Goal: Transaction & Acquisition: Subscribe to service/newsletter

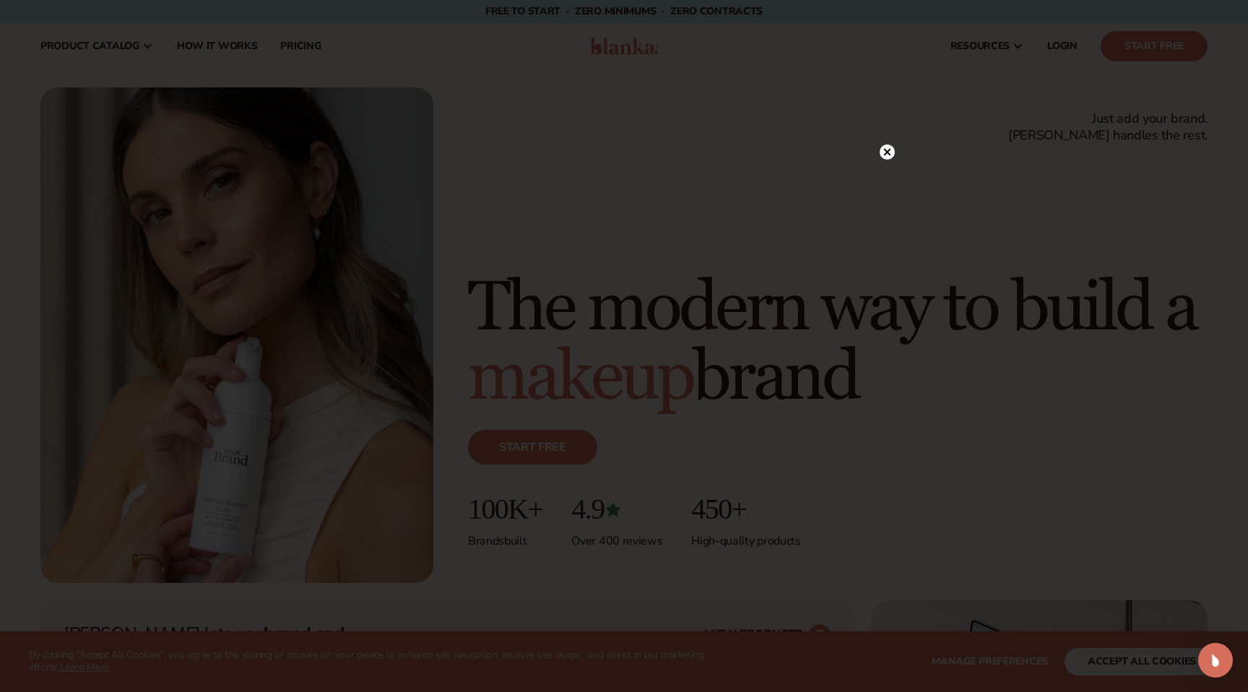
click at [883, 142] on div at bounding box center [887, 151] width 15 height 25
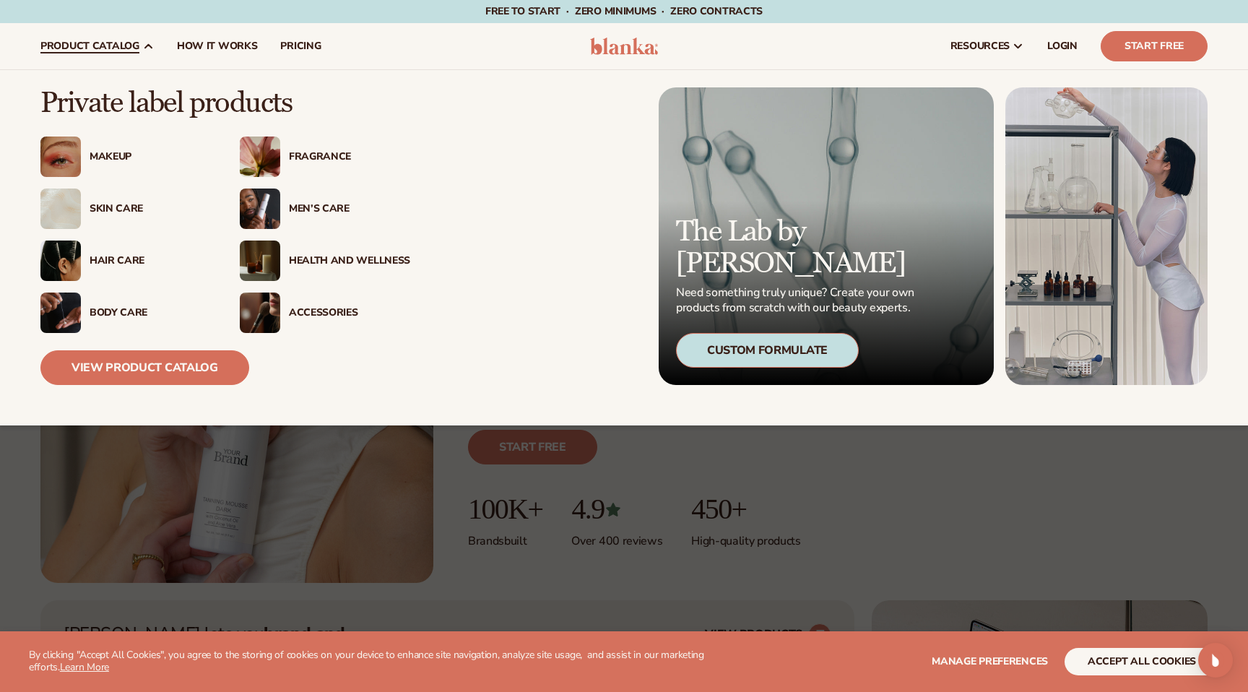
click at [302, 206] on div "Men’s Care" at bounding box center [349, 209] width 121 height 12
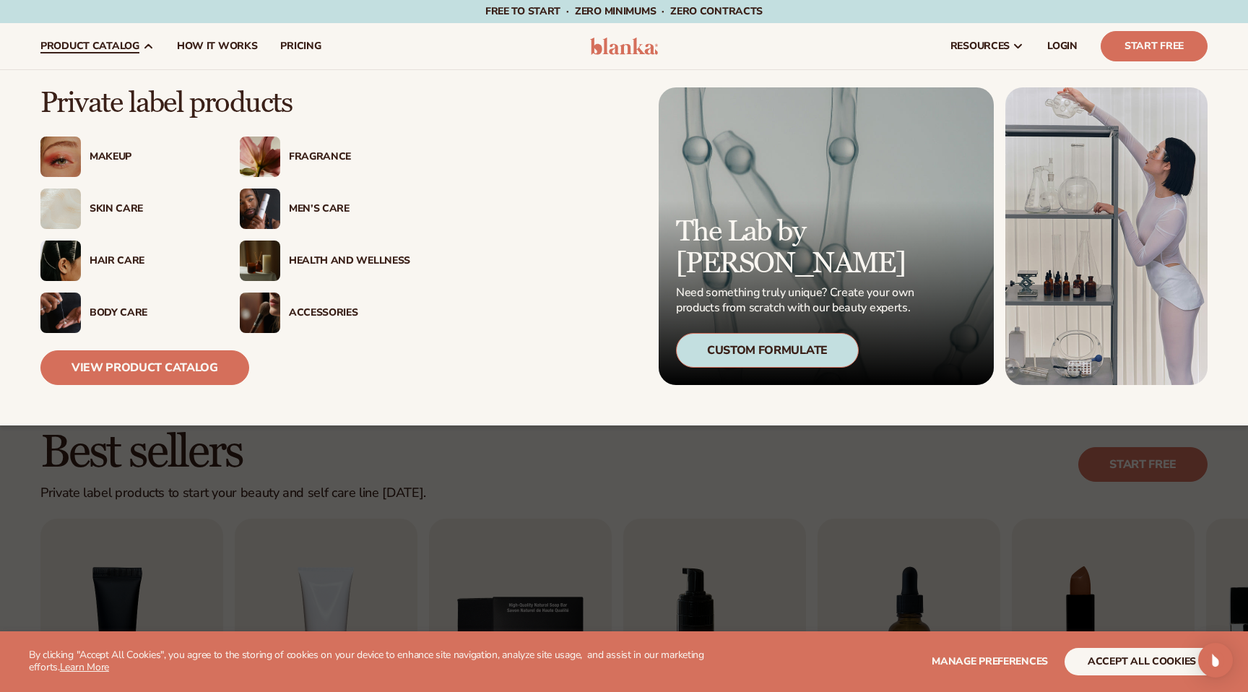
click at [293, 206] on div "Men’s Care" at bounding box center [349, 209] width 121 height 12
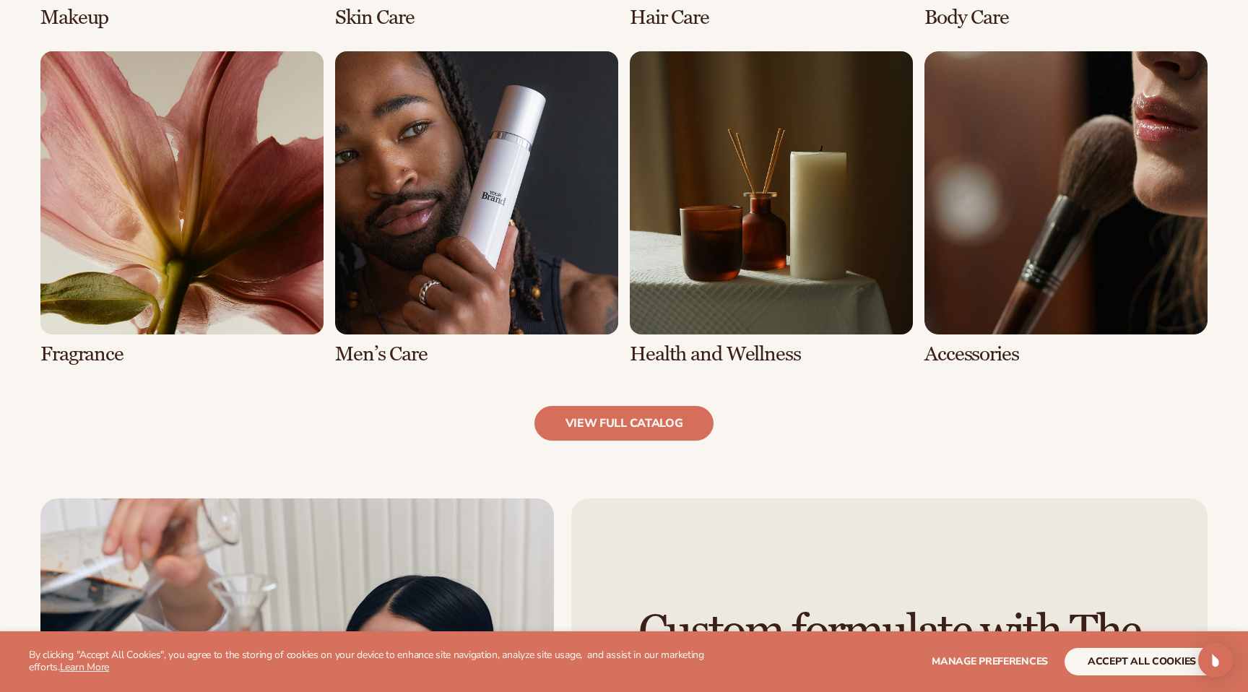
scroll to position [1379, 0]
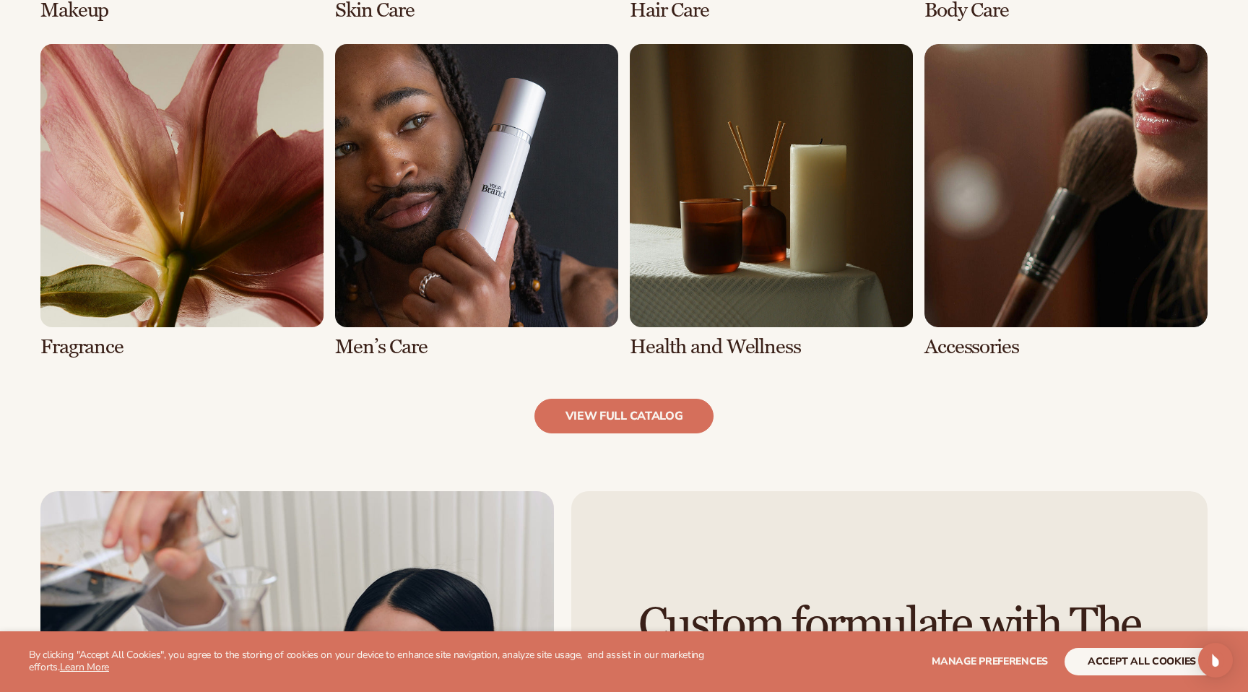
click at [403, 342] on link "6 / 8" at bounding box center [476, 201] width 283 height 314
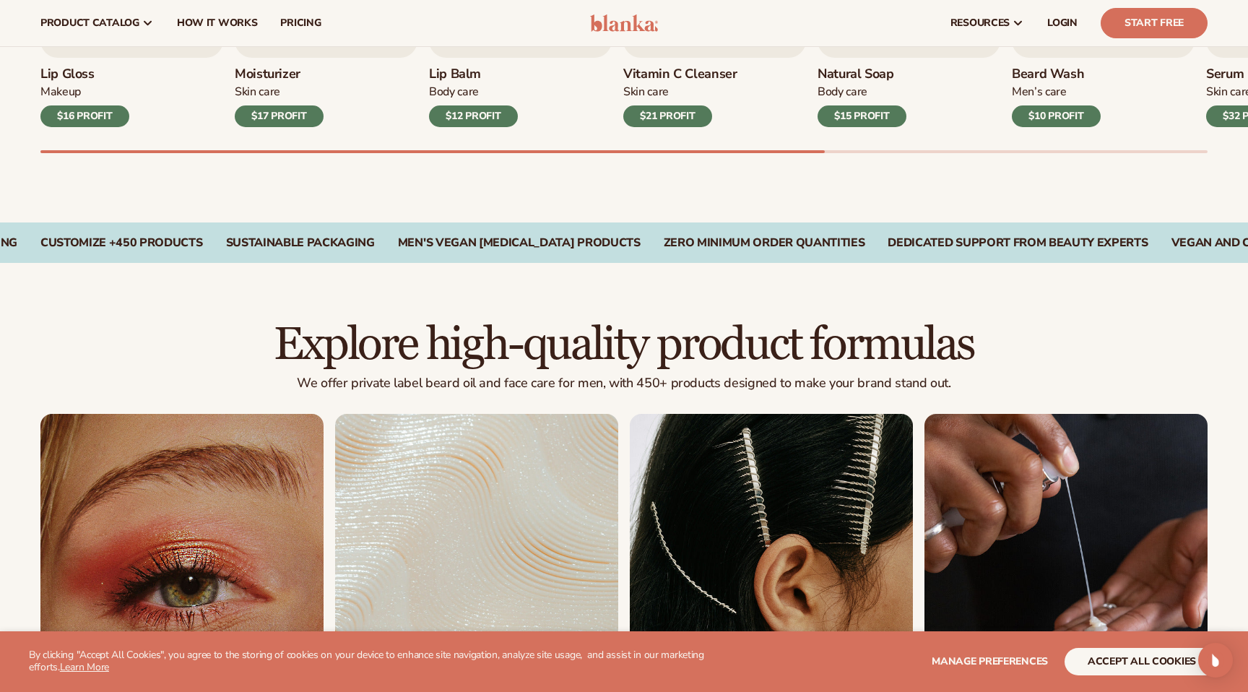
scroll to position [503, 0]
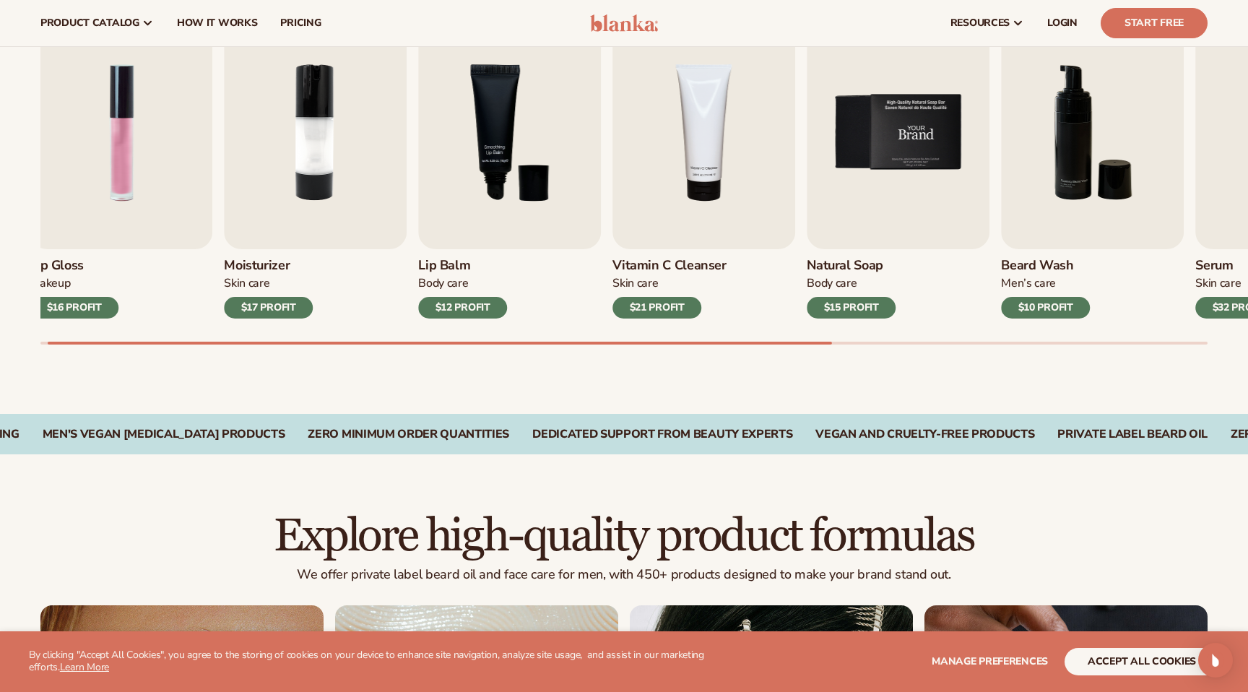
click at [857, 70] on img "5 / 9" at bounding box center [898, 132] width 183 height 233
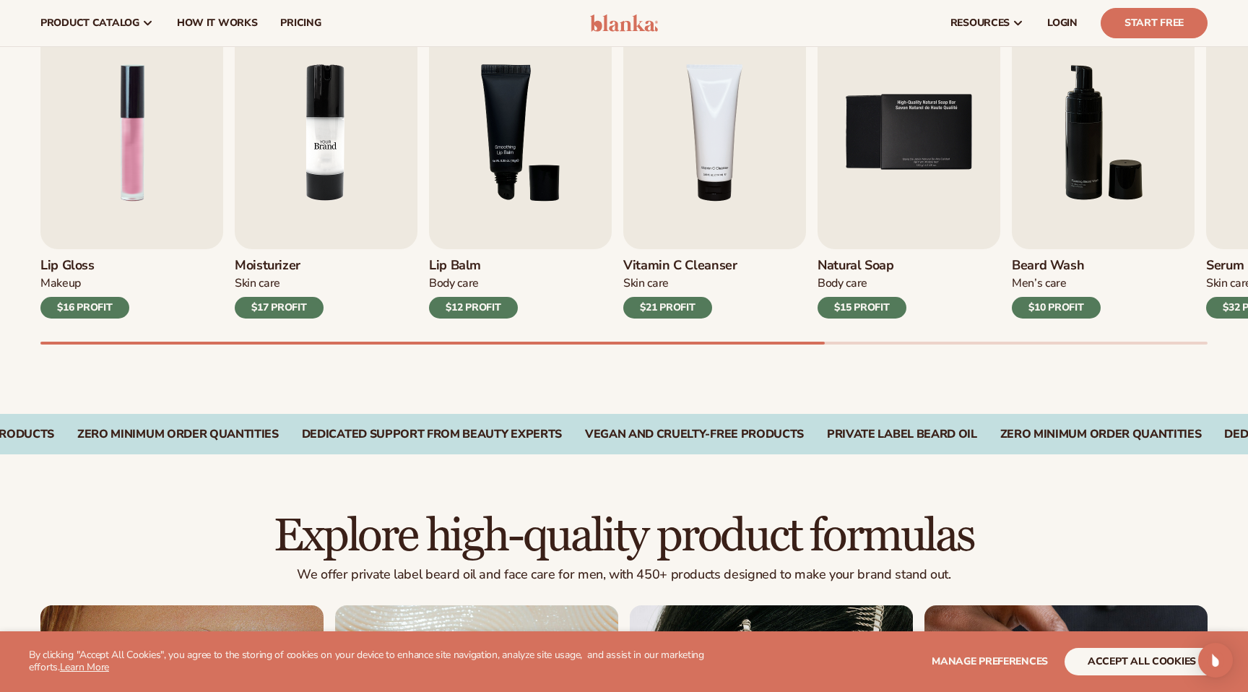
click at [303, 168] on img "2 / 9" at bounding box center [326, 132] width 183 height 233
click at [293, 308] on div "$17 PROFIT" at bounding box center [279, 308] width 89 height 22
click at [1119, 21] on link "Start Free" at bounding box center [1154, 23] width 107 height 30
